Goal: Task Accomplishment & Management: Complete application form

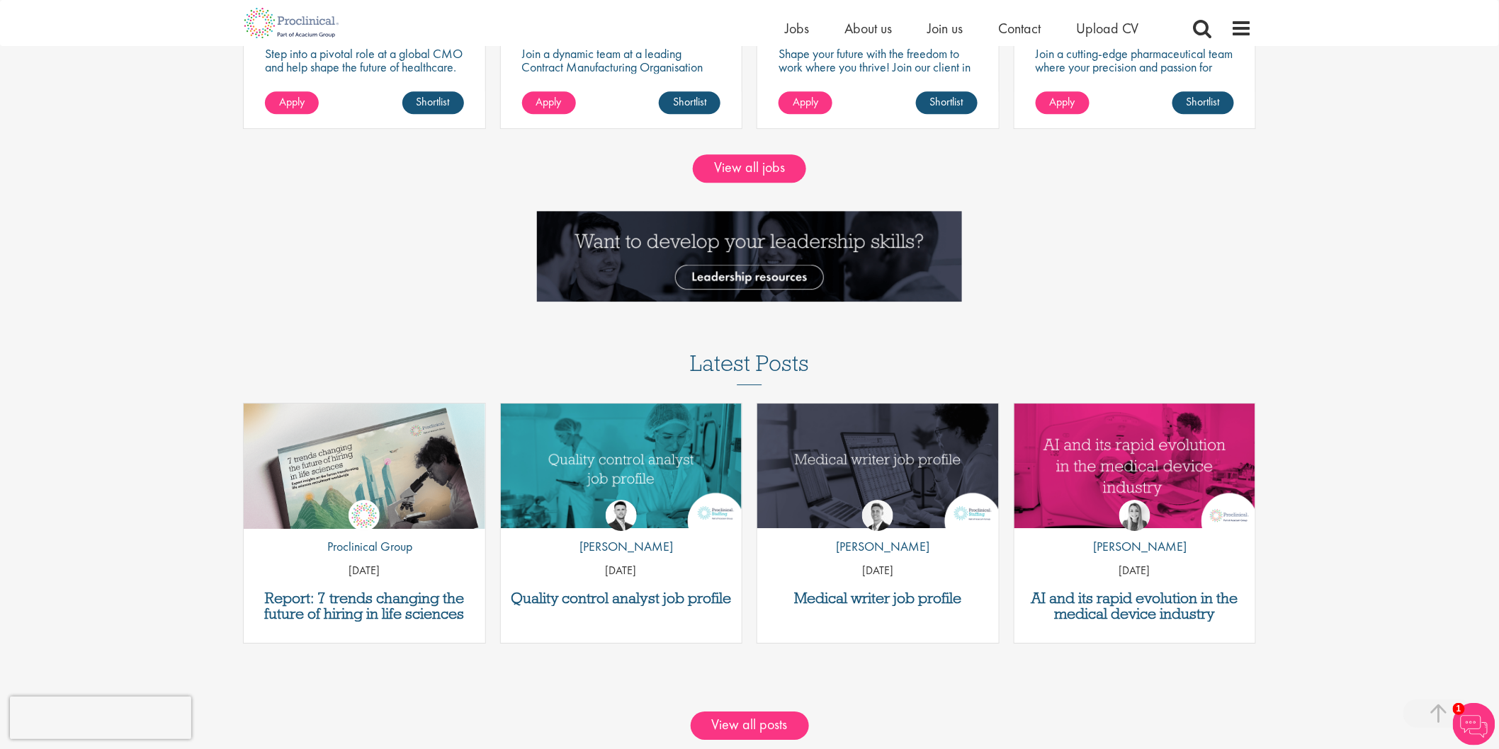
scroll to position [1731, 0]
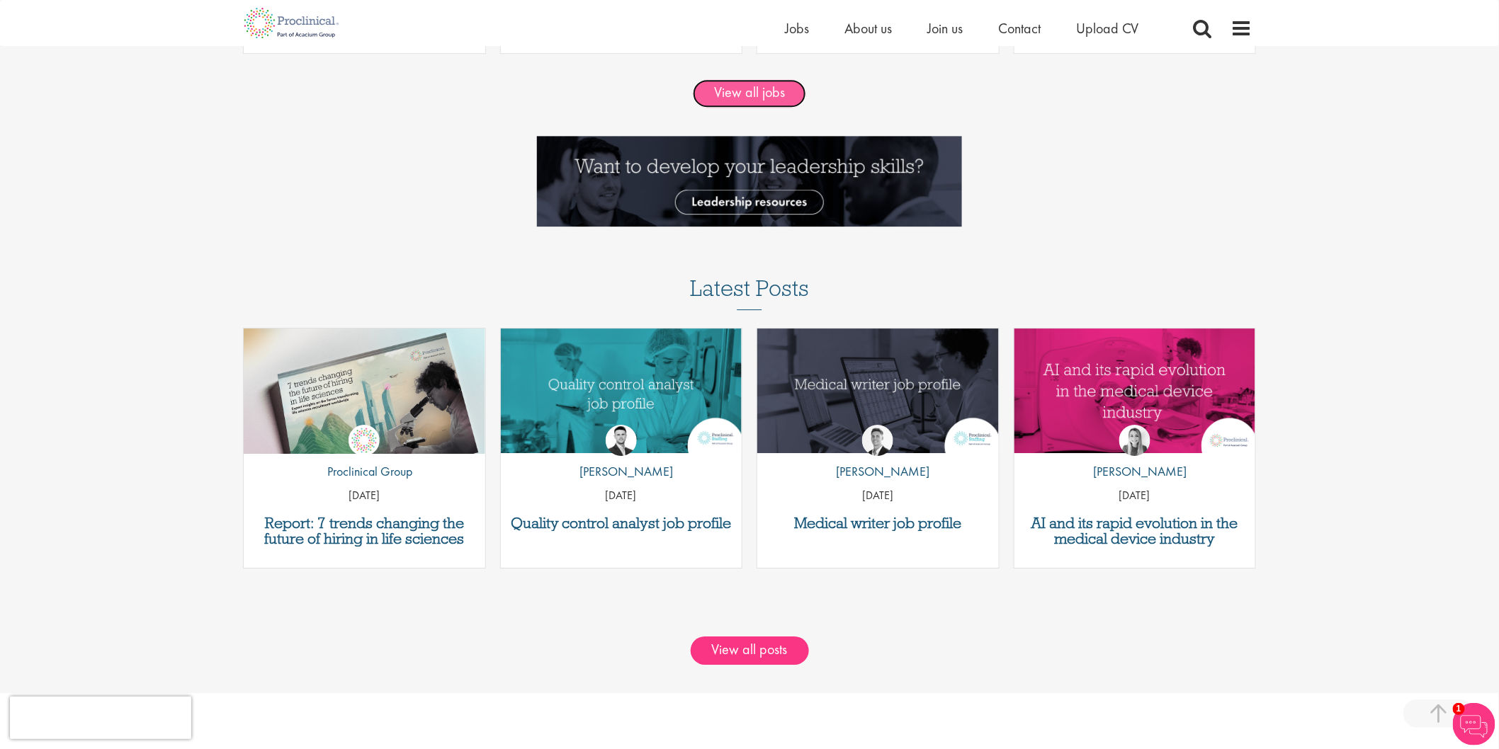
click at [741, 101] on link "View all jobs" at bounding box center [749, 93] width 113 height 28
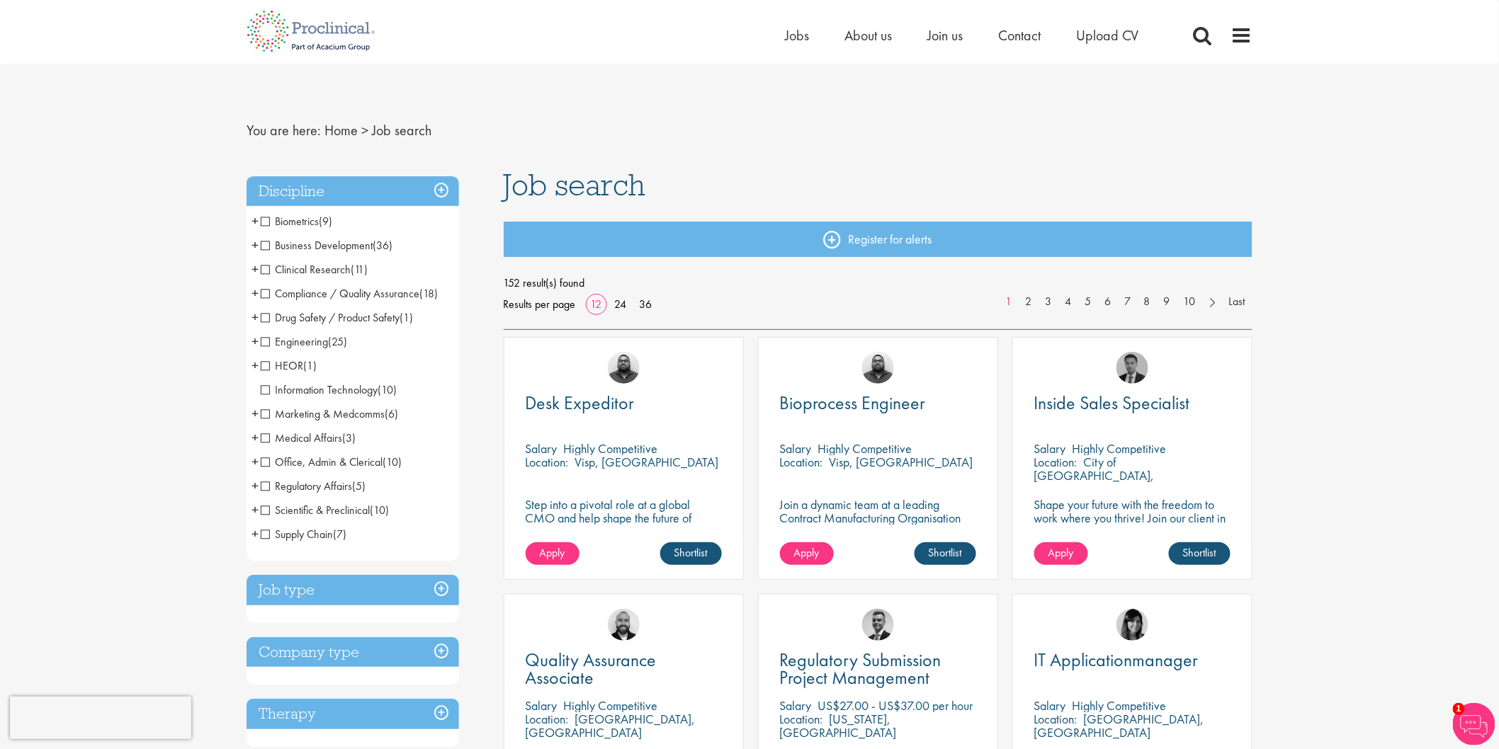
click at [266, 461] on span "Office, Admin & Clerical" at bounding box center [322, 462] width 122 height 15
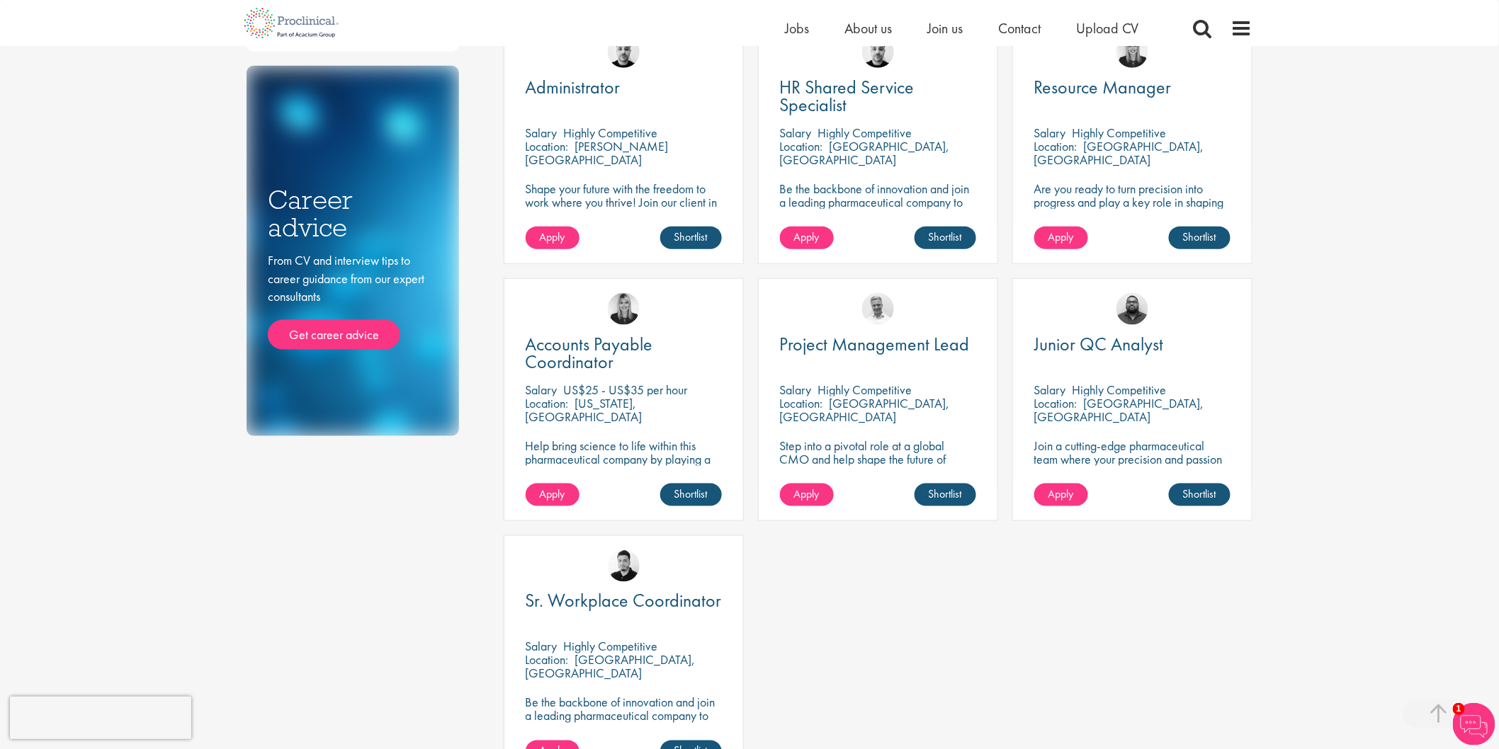
scroll to position [393, 0]
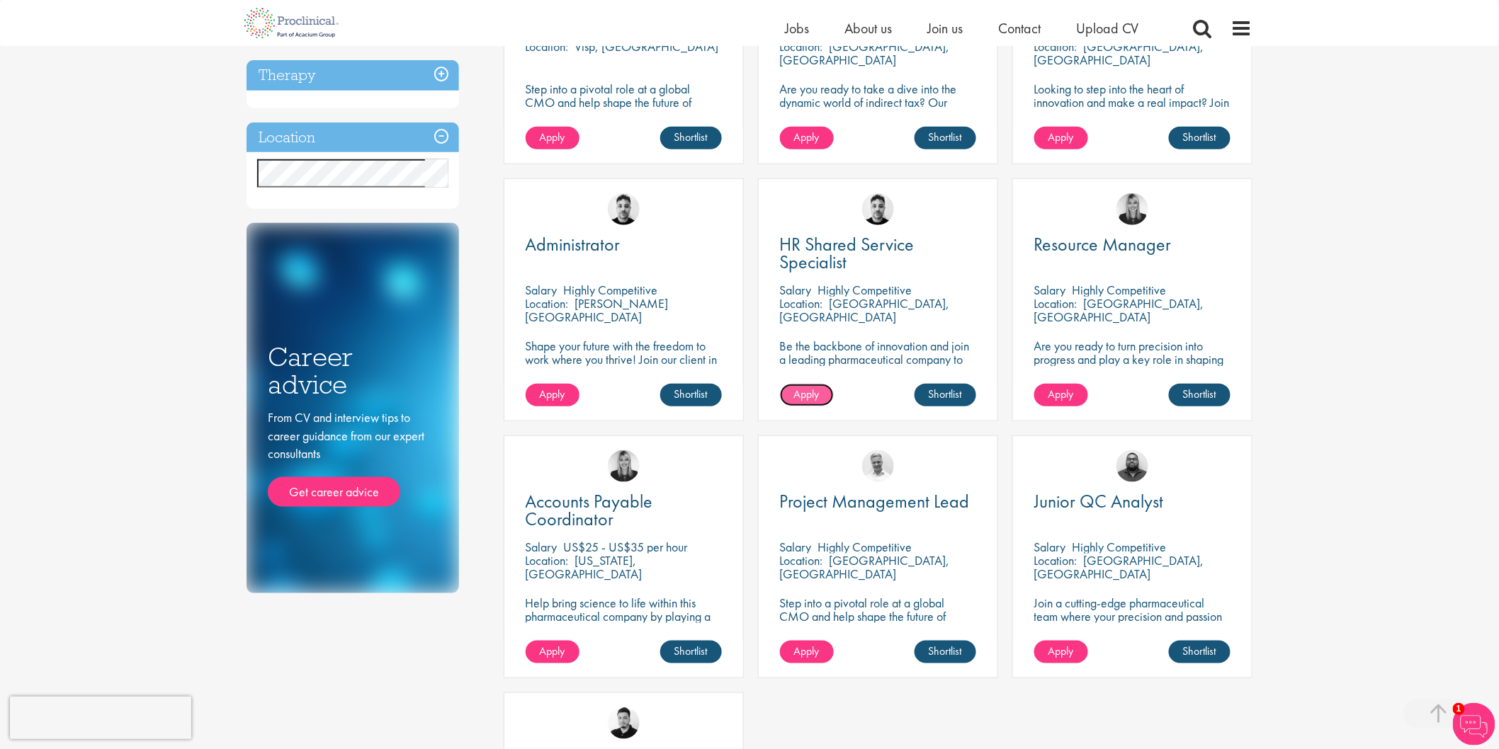
click at [812, 395] on span "Apply" at bounding box center [806, 394] width 25 height 15
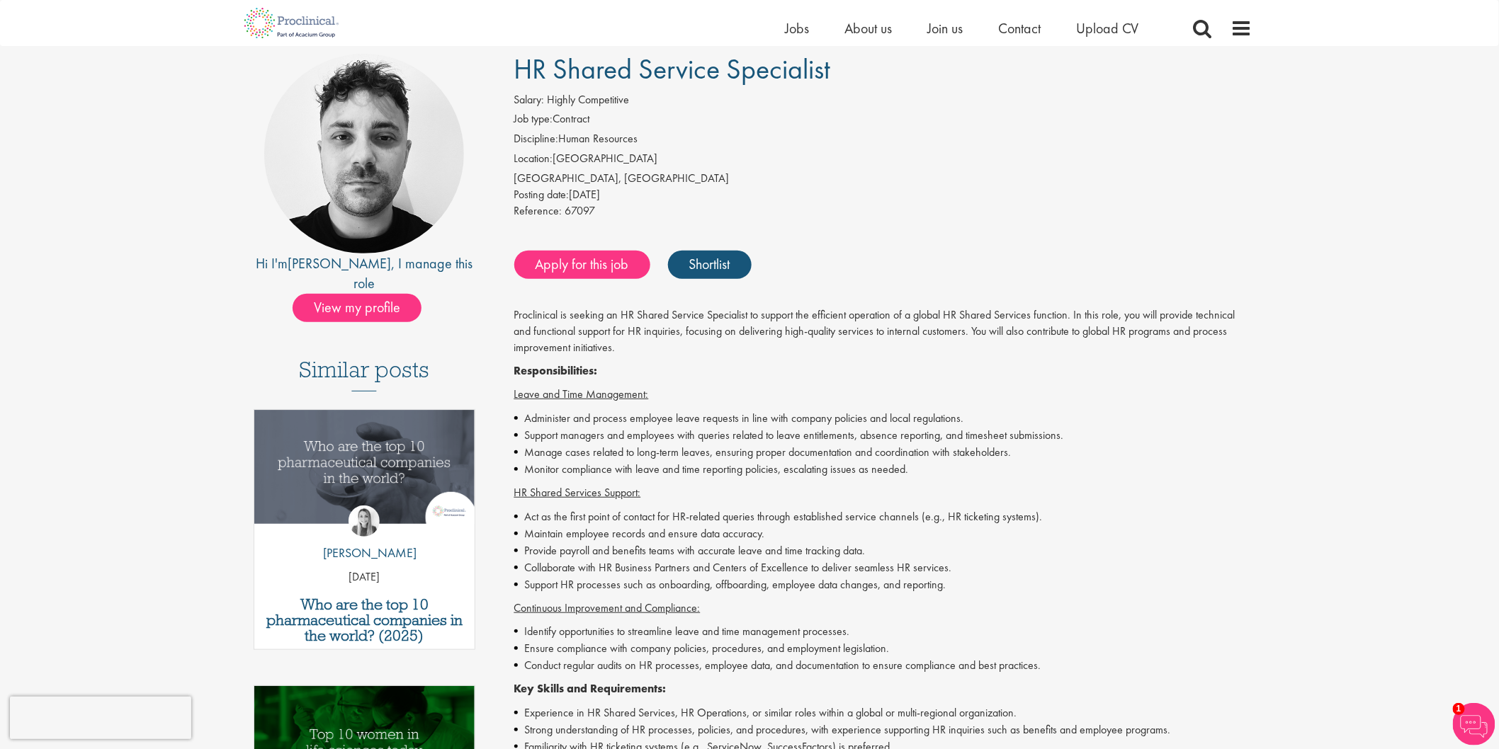
scroll to position [79, 0]
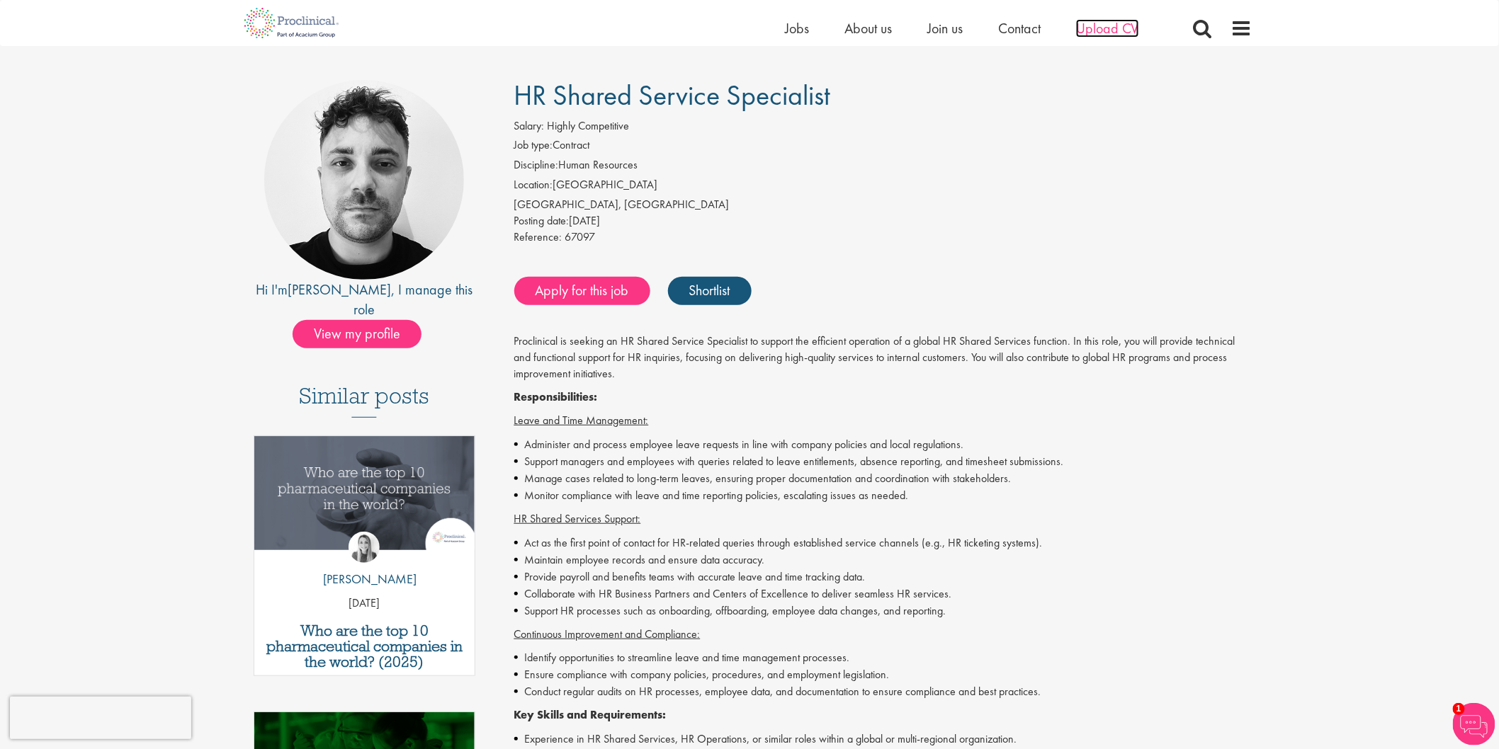
click at [1116, 28] on span "Upload CV" at bounding box center [1107, 28] width 63 height 18
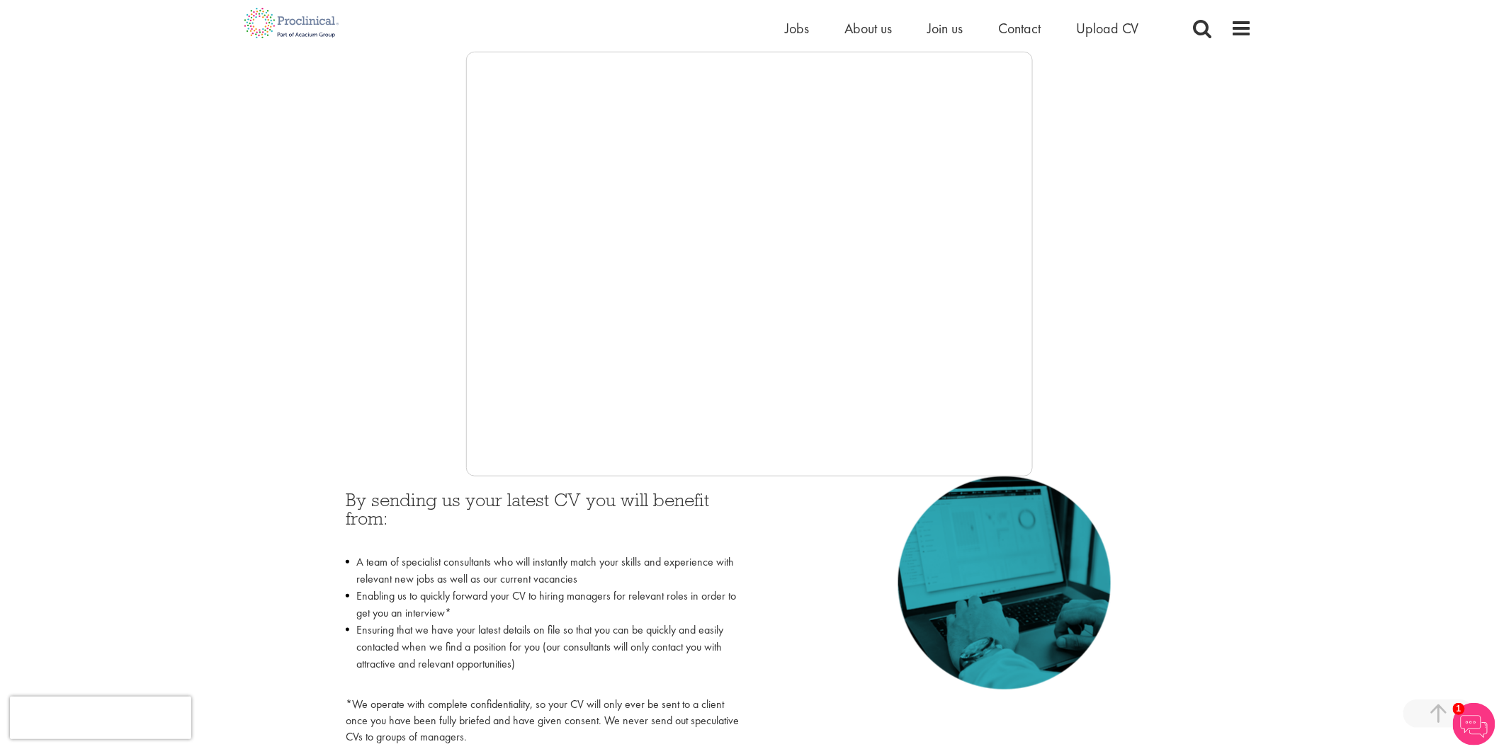
scroll to position [236, 0]
